Goal: Task Accomplishment & Management: Manage account settings

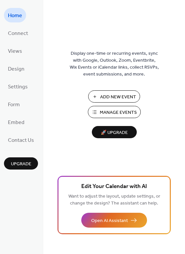
click at [103, 117] on button "Manage Events" at bounding box center [114, 112] width 53 height 12
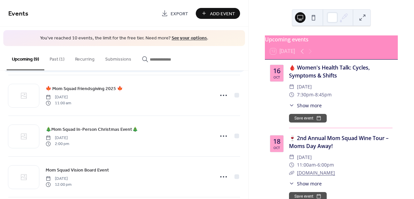
scroll to position [89, 0]
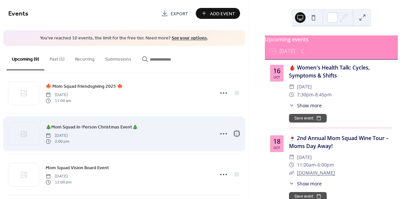
click at [234, 135] on div at bounding box center [236, 133] width 5 height 5
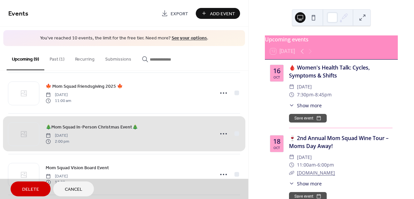
click at [218, 132] on div "🎄Mom Squad In-Person Christmas Event🎄 Saturday, December 6, 2025 2:00 pm" at bounding box center [124, 133] width 232 height 41
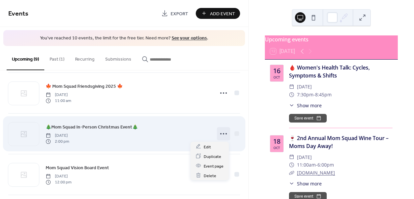
click at [220, 132] on icon at bounding box center [223, 133] width 11 height 11
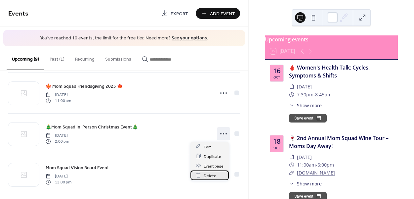
click at [214, 176] on span "Delete" at bounding box center [210, 175] width 13 height 7
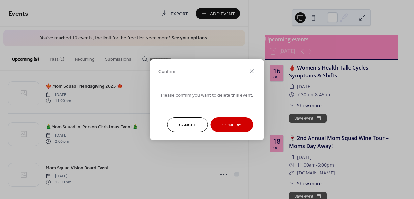
click at [226, 121] on span "Confirm" at bounding box center [232, 124] width 20 height 7
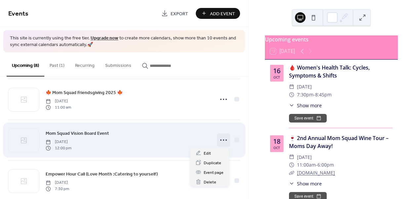
click at [221, 138] on icon at bounding box center [223, 140] width 11 height 11
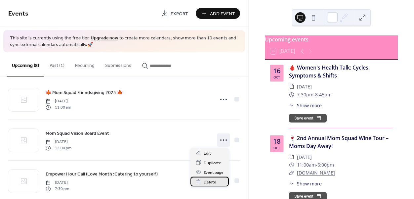
click at [211, 181] on span "Delete" at bounding box center [210, 181] width 13 height 7
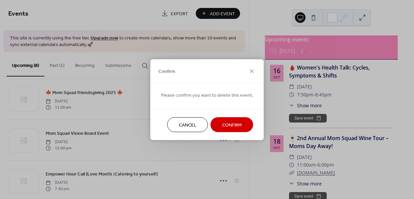
click at [229, 121] on span "Confirm" at bounding box center [232, 124] width 20 height 7
